Goal: Transaction & Acquisition: Purchase product/service

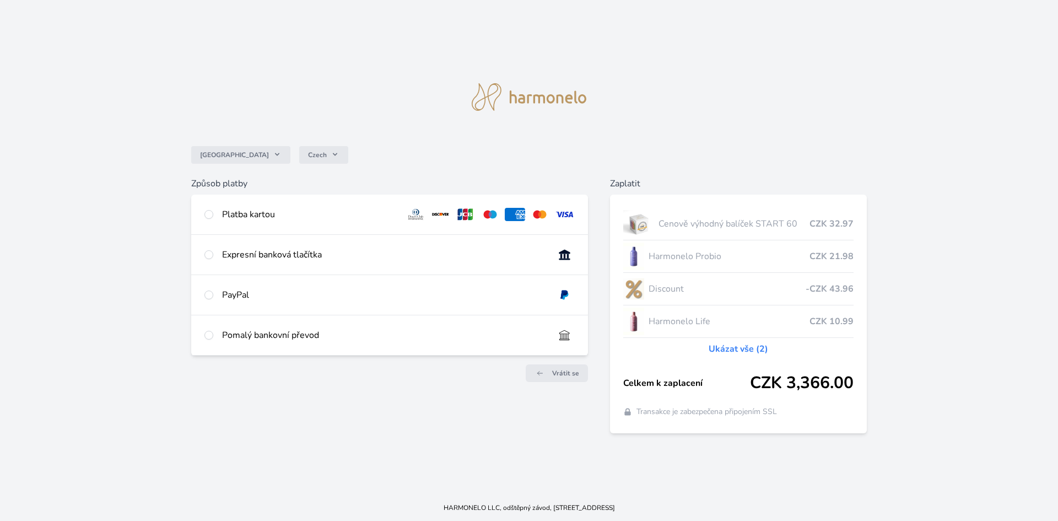
click at [256, 216] on div "Platba kartou" at bounding box center [309, 214] width 175 height 13
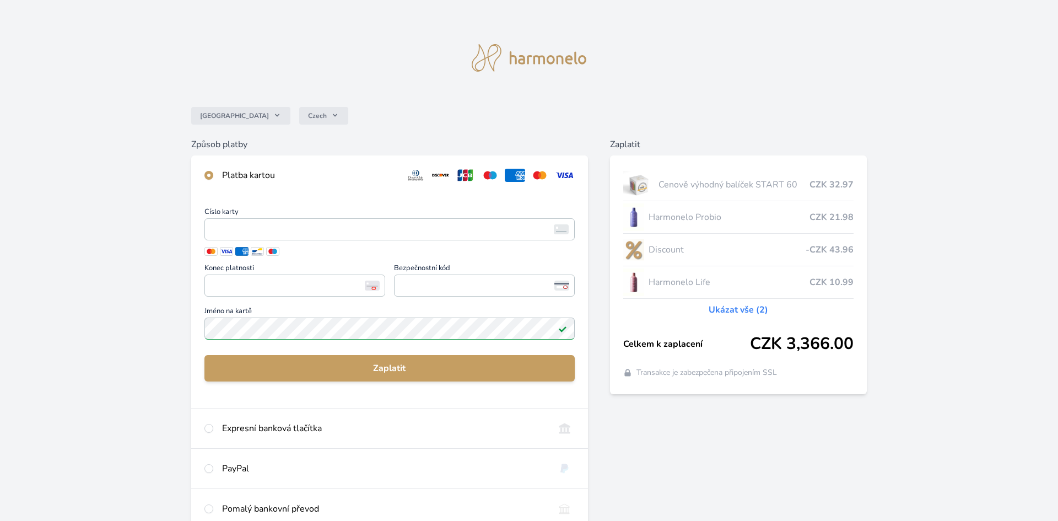
radio input "true"
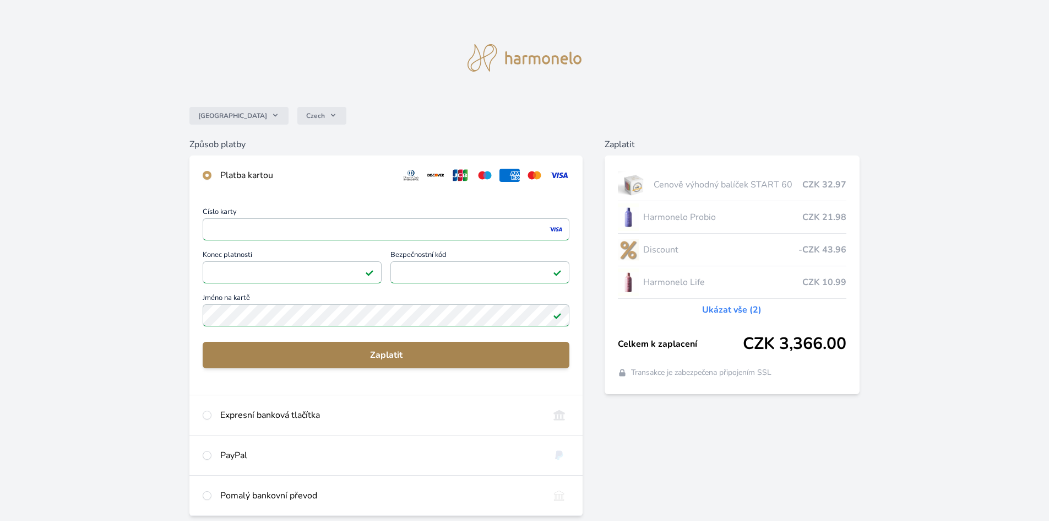
click at [391, 351] on span "Zaplatit" at bounding box center [386, 354] width 349 height 13
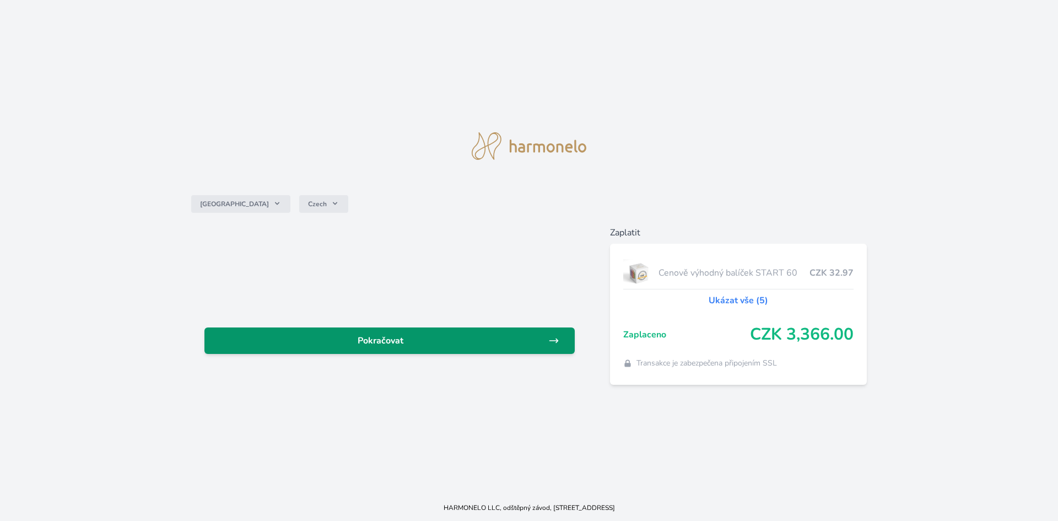
click at [377, 338] on span "Pokračovat" at bounding box center [380, 340] width 335 height 13
